Goal: Transaction & Acquisition: Purchase product/service

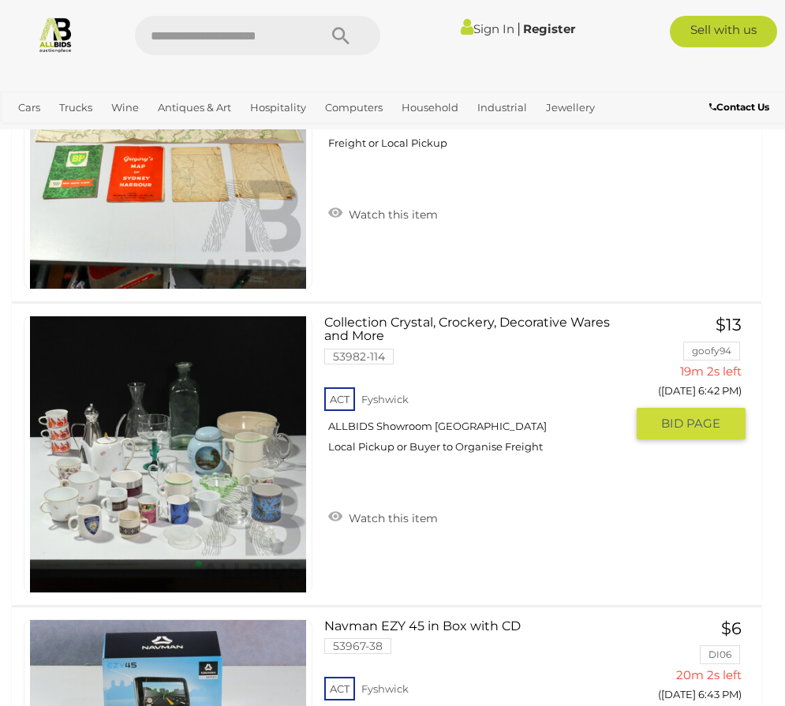
scroll to position [4814, 0]
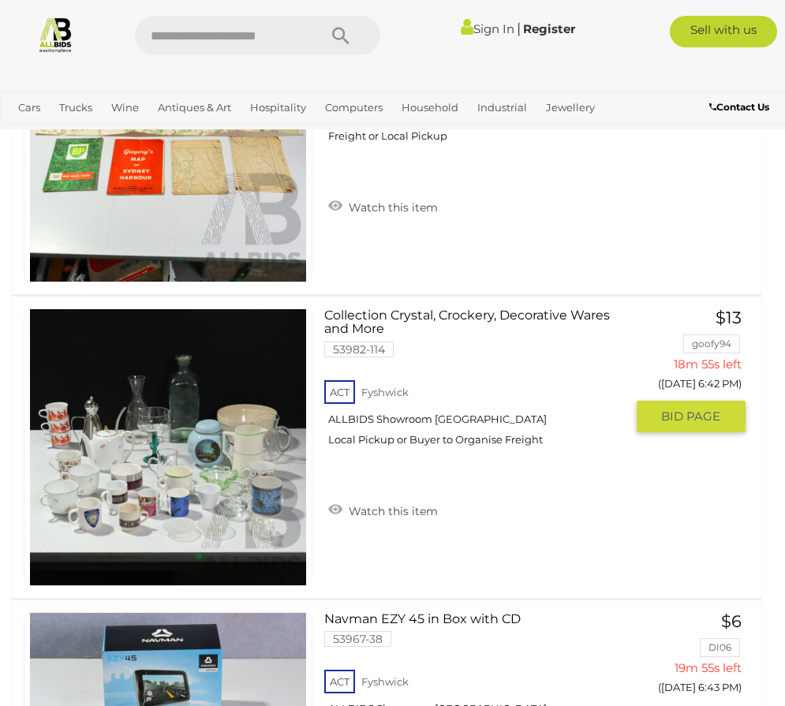
click at [164, 445] on img at bounding box center [168, 447] width 276 height 276
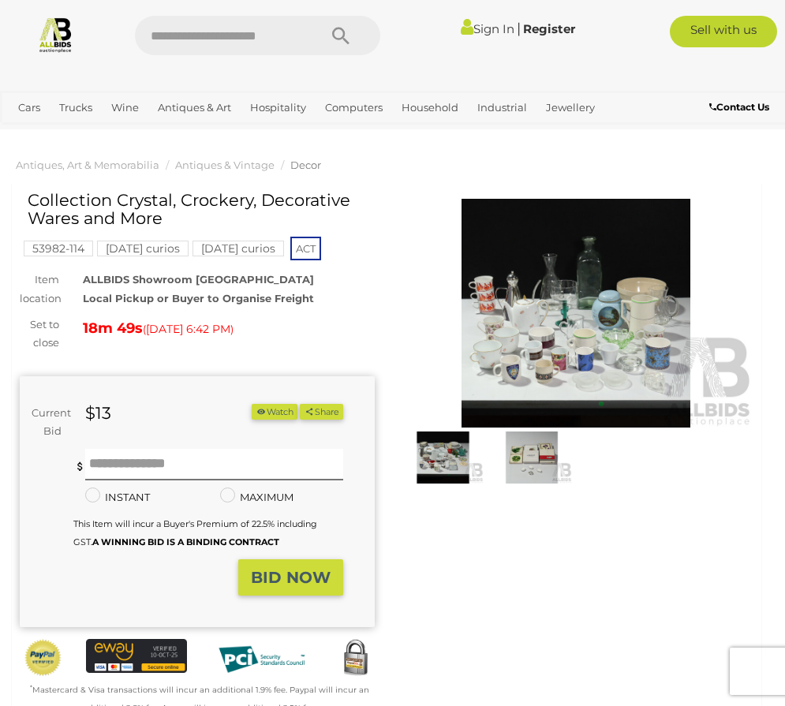
click at [597, 317] on img at bounding box center [576, 313] width 355 height 229
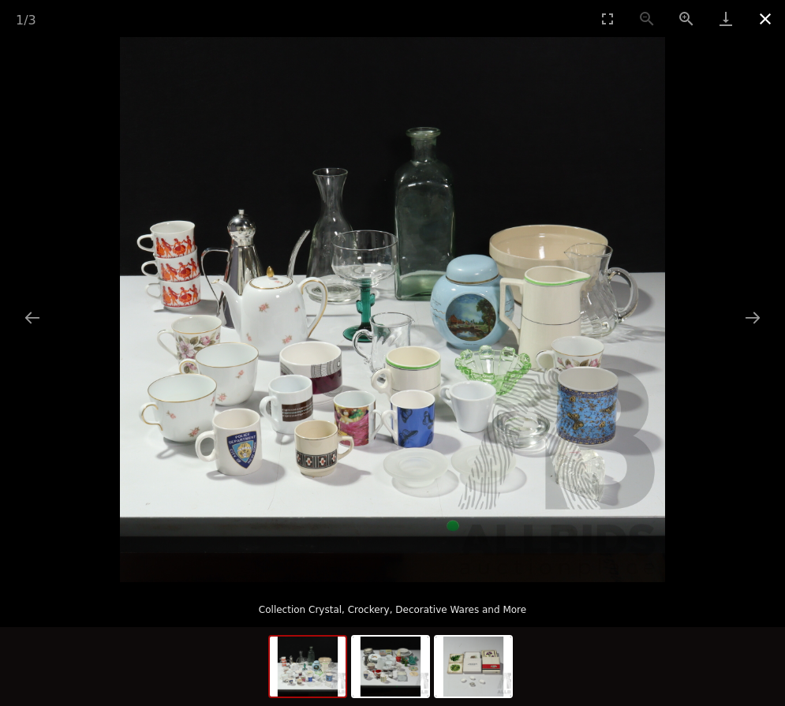
click at [763, 17] on button "Close gallery" at bounding box center [765, 18] width 39 height 37
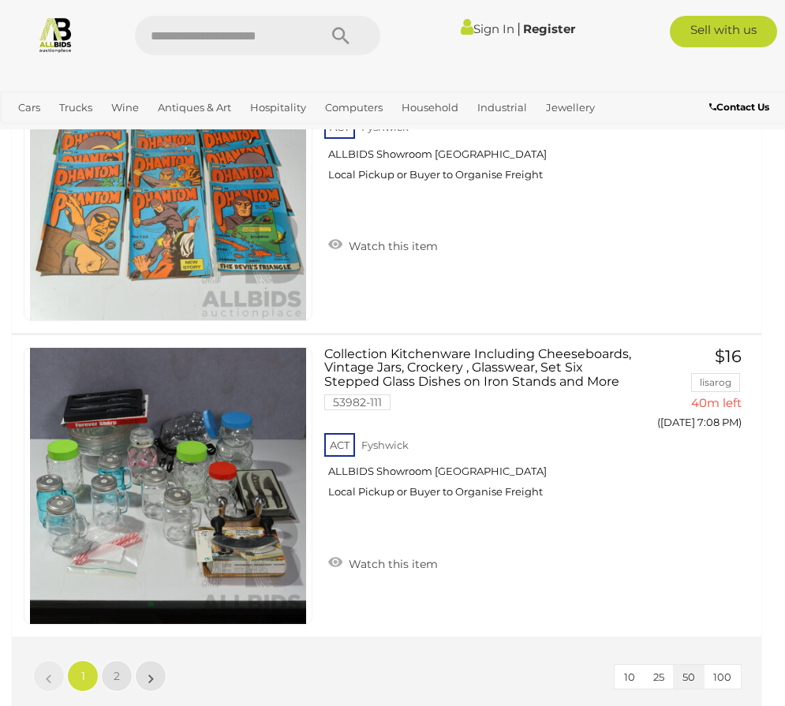
scroll to position [15208, 0]
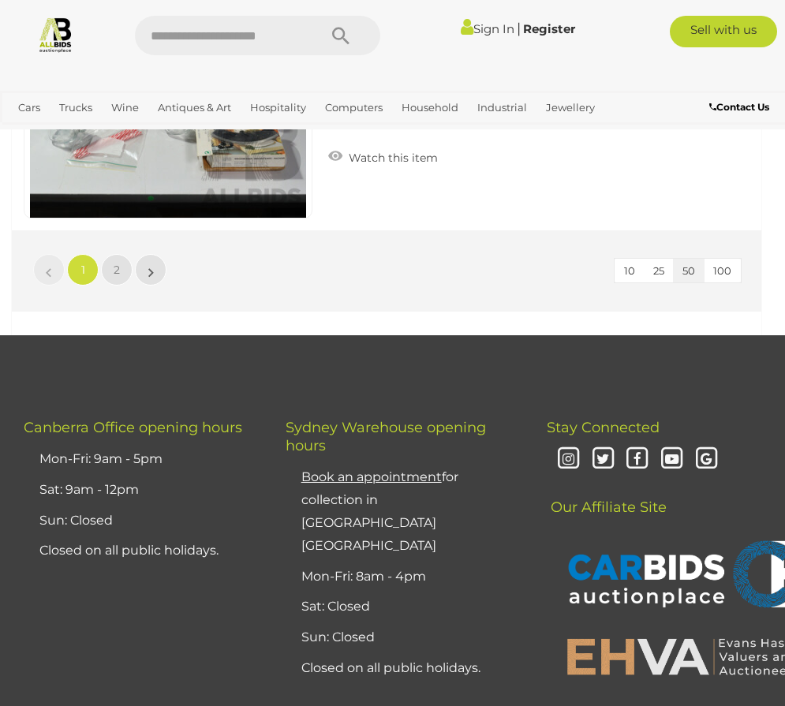
click at [152, 277] on li "»" at bounding box center [151, 270] width 31 height 32
click at [107, 271] on link "2" at bounding box center [117, 270] width 32 height 32
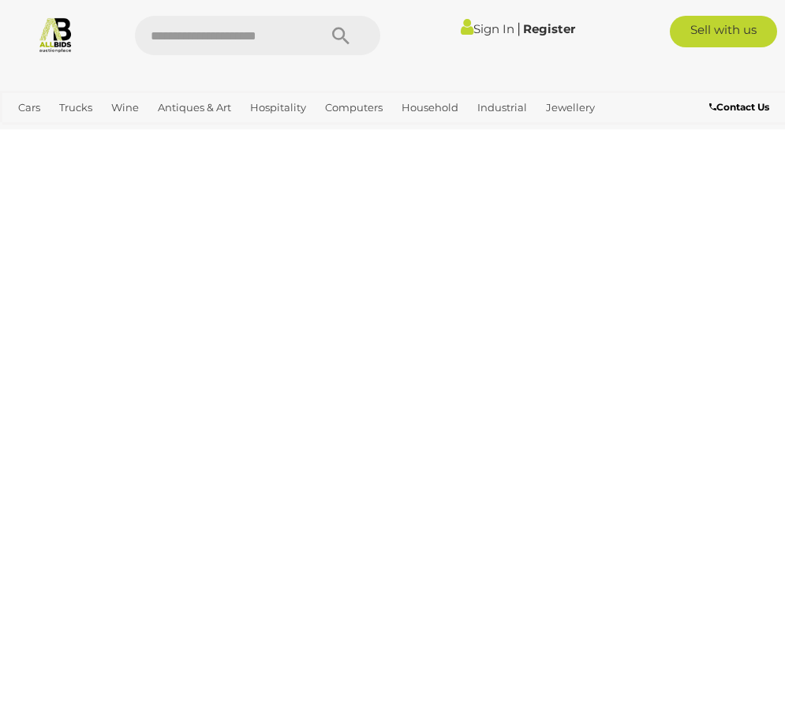
scroll to position [89, 0]
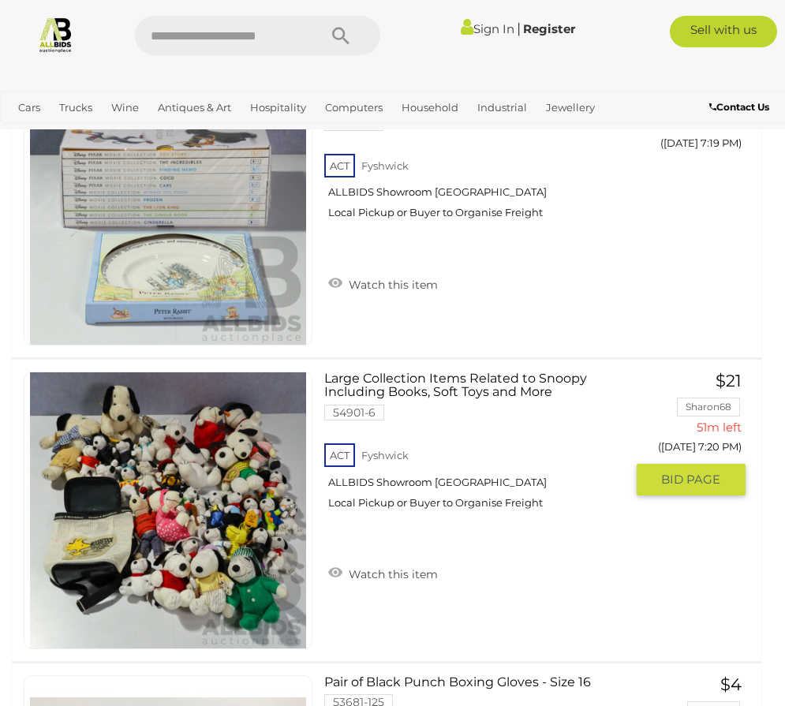
scroll to position [3877, 0]
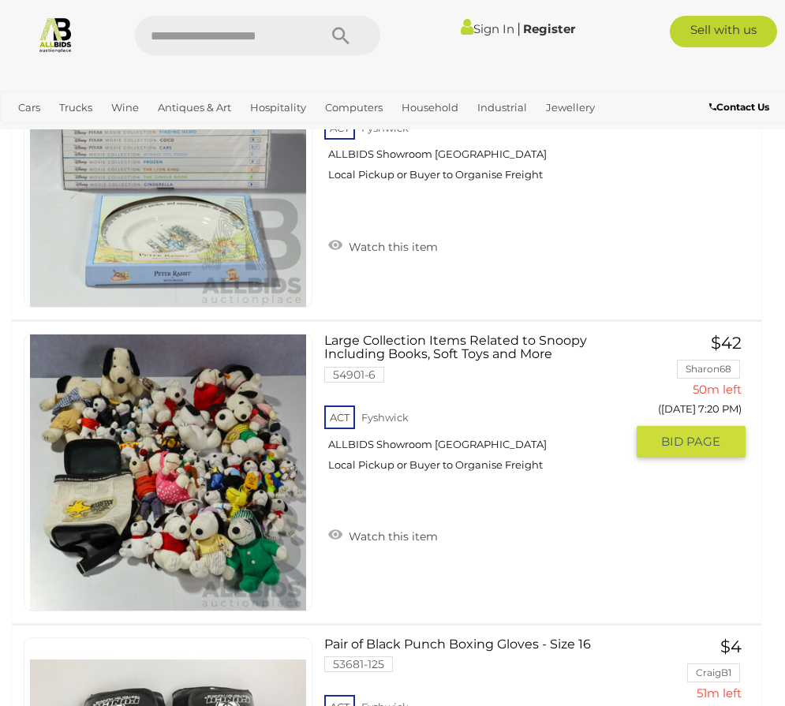
click at [178, 434] on link at bounding box center [168, 473] width 289 height 278
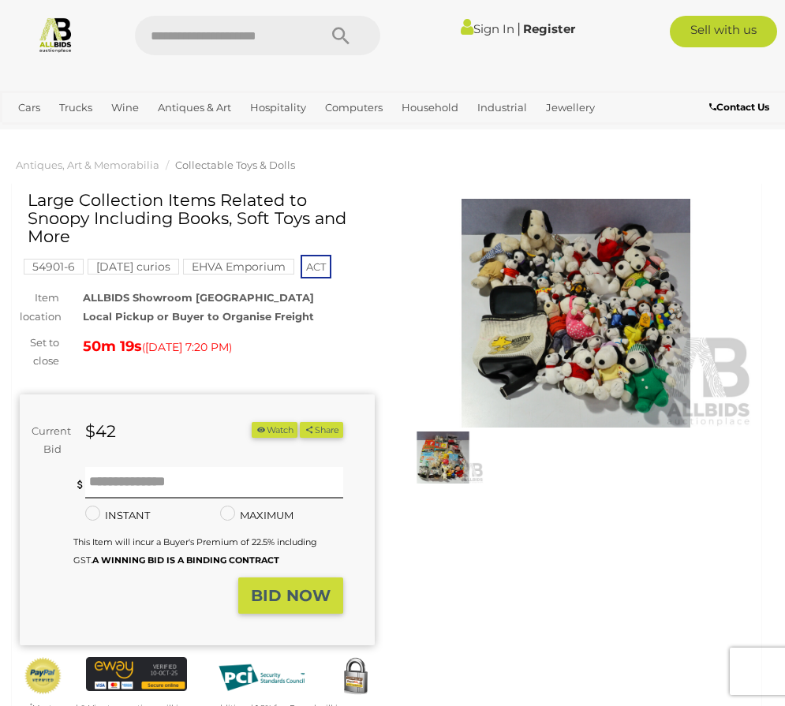
click at [446, 459] on img at bounding box center [442, 458] width 81 height 52
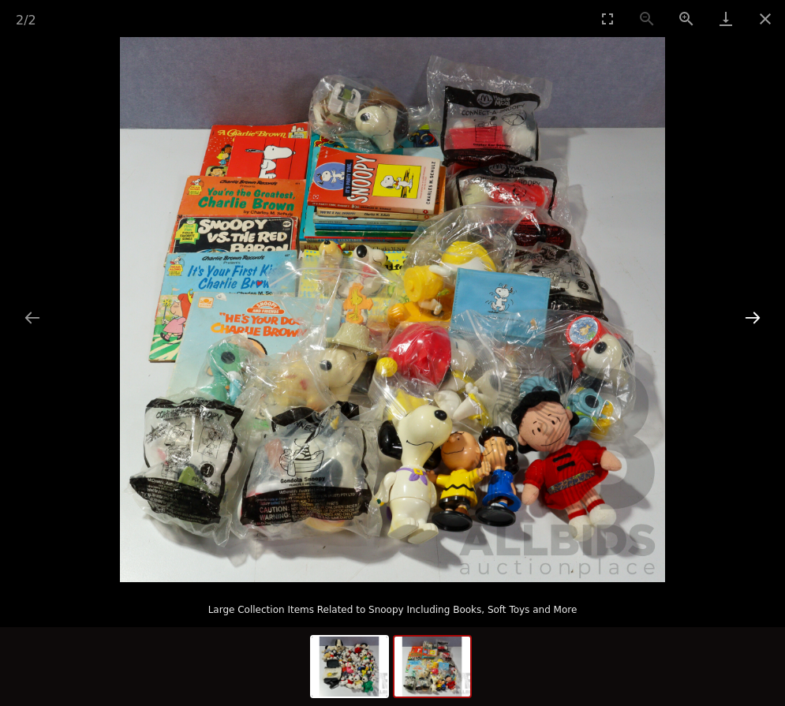
click at [755, 322] on button "Next slide" at bounding box center [752, 317] width 33 height 31
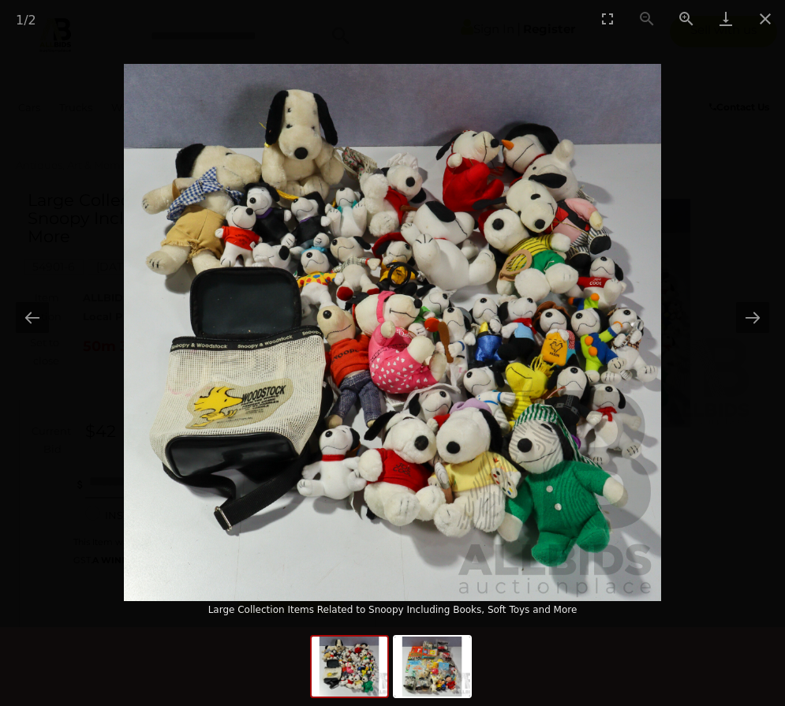
drag, startPoint x: 518, startPoint y: 364, endPoint x: 503, endPoint y: 387, distance: 27.4
click at [503, 387] on img at bounding box center [392, 332] width 537 height 537
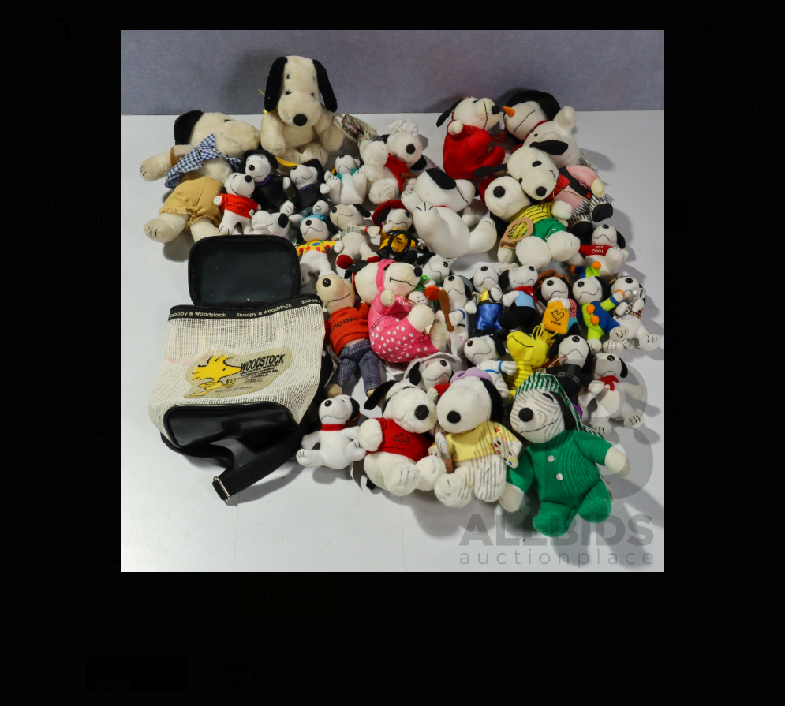
drag, startPoint x: 503, startPoint y: 376, endPoint x: 497, endPoint y: 367, distance: 10.7
click at [497, 367] on img at bounding box center [393, 301] width 542 height 542
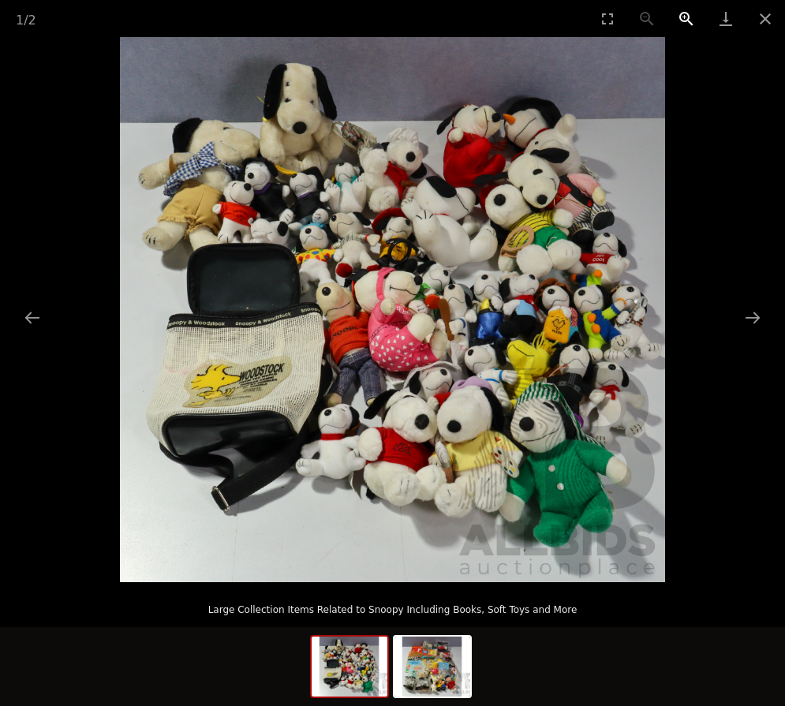
click at [686, 22] on button "Zoom in" at bounding box center [686, 18] width 39 height 37
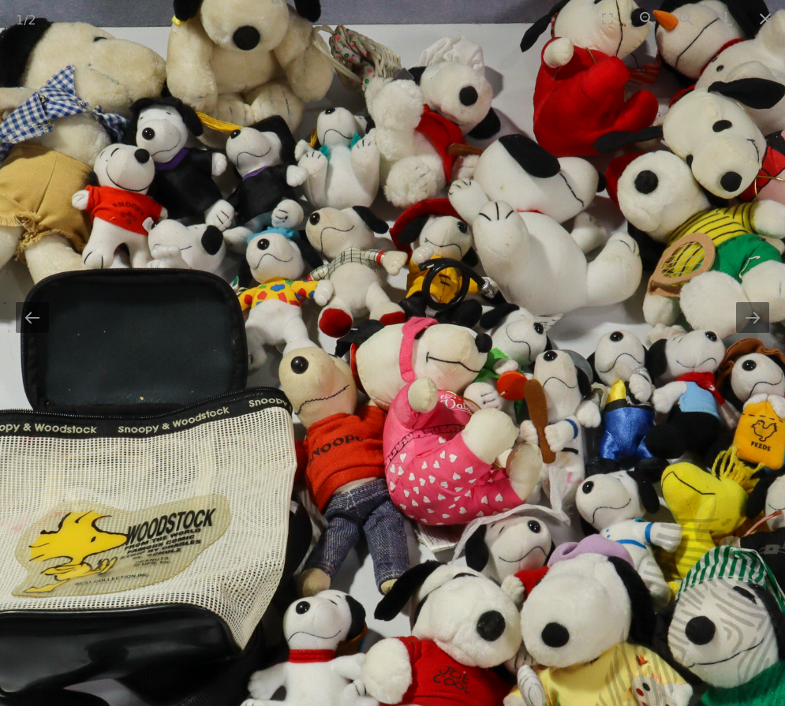
drag, startPoint x: 377, startPoint y: 292, endPoint x: 384, endPoint y: 396, distance: 104.4
click at [384, 396] on img at bounding box center [432, 401] width 1091 height 1091
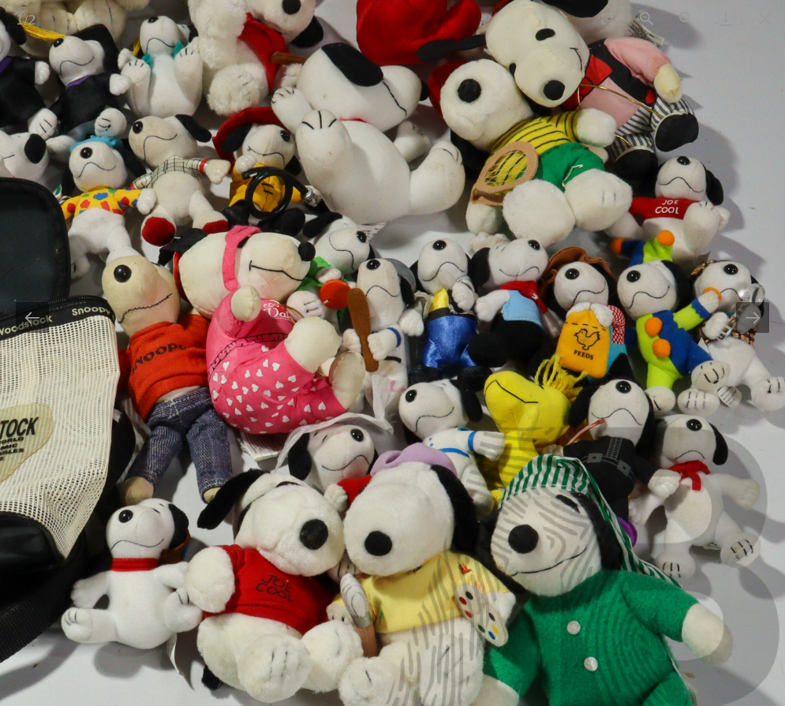
drag, startPoint x: 590, startPoint y: 340, endPoint x: 412, endPoint y: 245, distance: 201.6
click at [412, 245] on img at bounding box center [255, 310] width 1091 height 1091
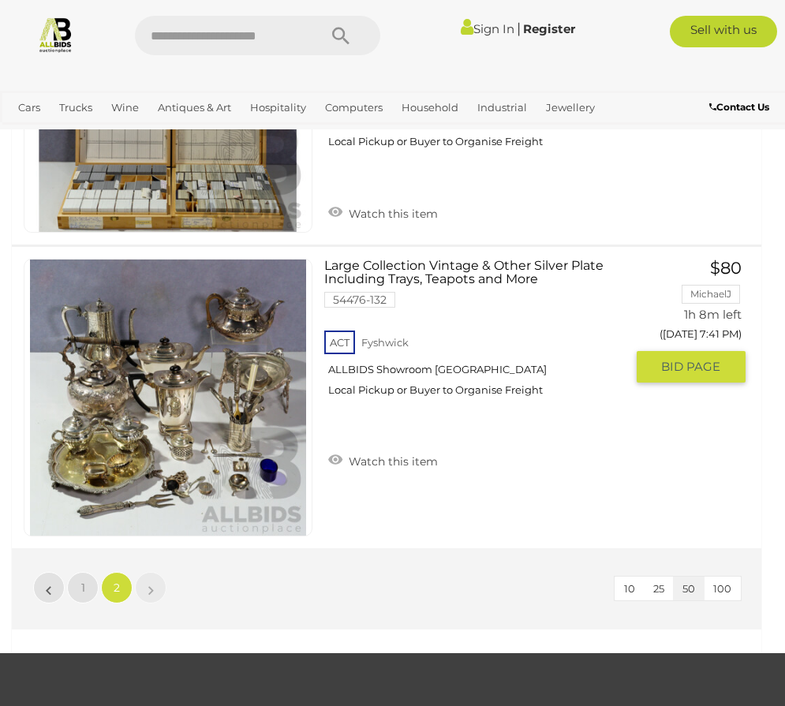
scroll to position [10047, 0]
